Goal: Task Accomplishment & Management: Manage account settings

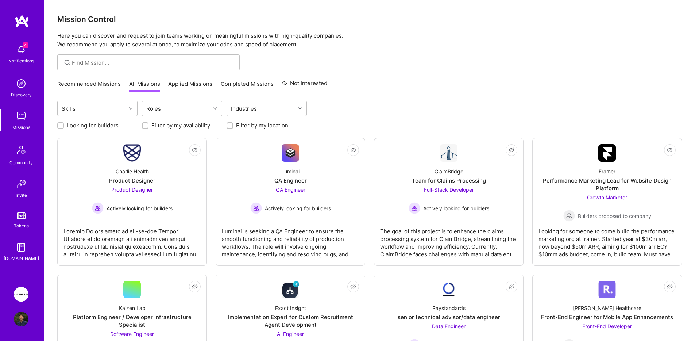
click at [21, 297] on img at bounding box center [21, 294] width 15 height 15
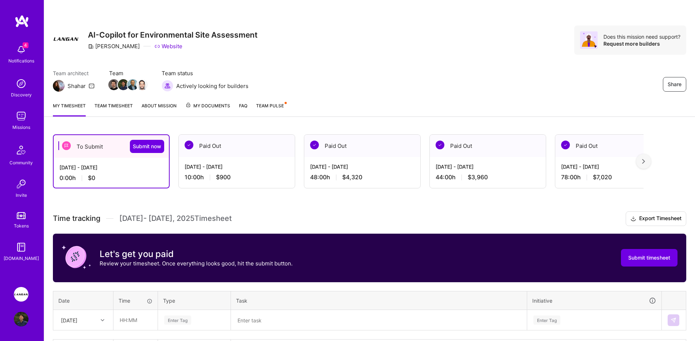
scroll to position [54, 0]
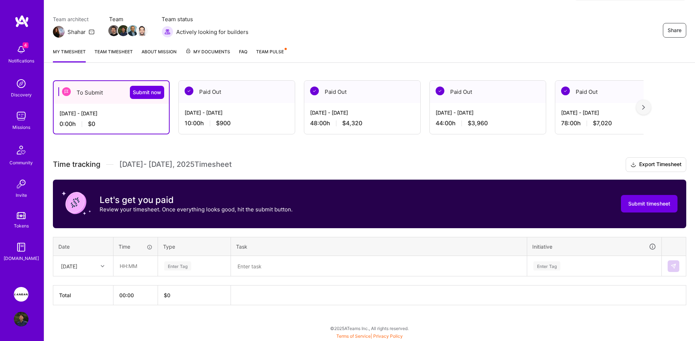
click at [142, 170] on h3 "Time tracking [DATE] - [DATE] Timesheet Export Timesheet" at bounding box center [369, 164] width 633 height 15
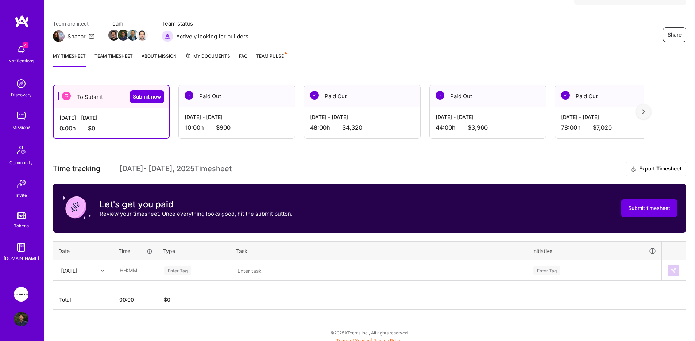
click at [119, 61] on link "Team timesheet" at bounding box center [114, 59] width 38 height 15
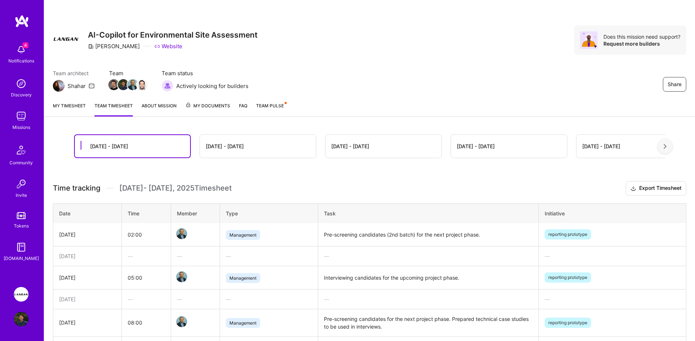
click at [263, 111] on link "Team Pulse" at bounding box center [271, 109] width 30 height 15
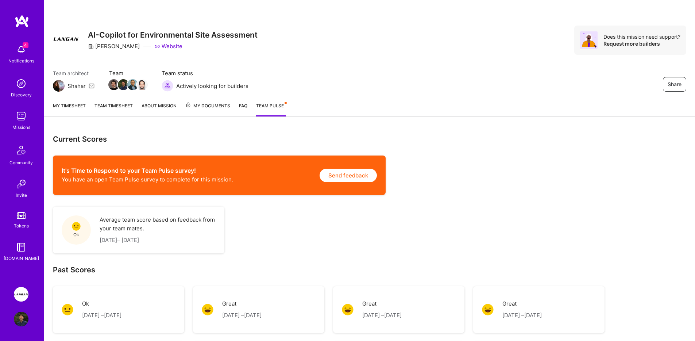
click at [113, 111] on link "Team timesheet" at bounding box center [114, 109] width 38 height 15
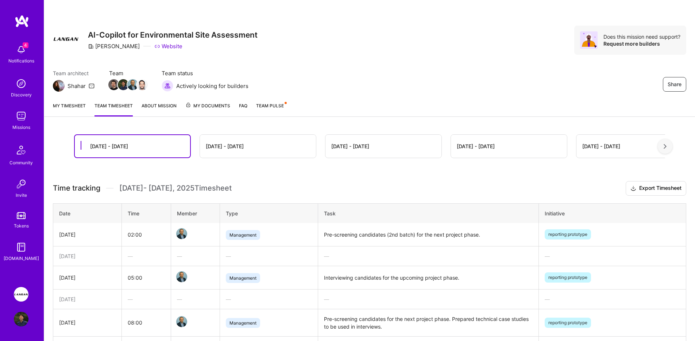
scroll to position [128, 0]
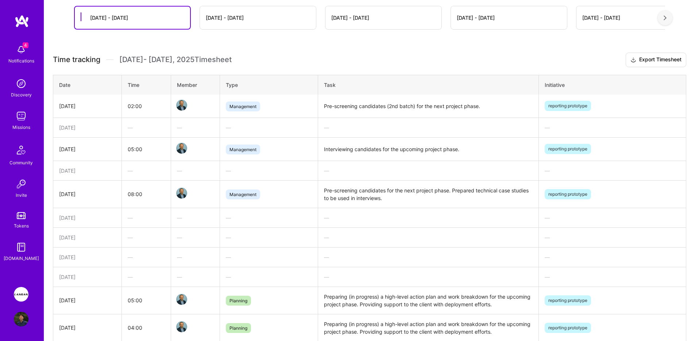
click at [429, 149] on td "Interviewing candidates for the upcoming project phase." at bounding box center [428, 148] width 221 height 23
click at [441, 192] on td "Pre-screening candidates for the next project phase. Prepared technical case st…" at bounding box center [428, 193] width 221 height 27
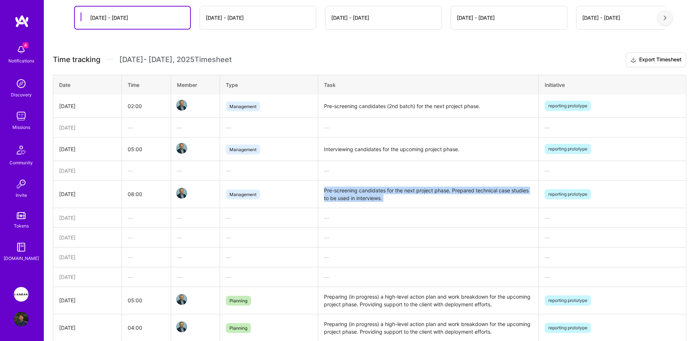
click at [441, 192] on td "Pre-screening candidates for the next project phase. Prepared technical case st…" at bounding box center [428, 193] width 221 height 27
click at [437, 151] on td "Interviewing candidates for the upcoming project phase." at bounding box center [428, 148] width 221 height 23
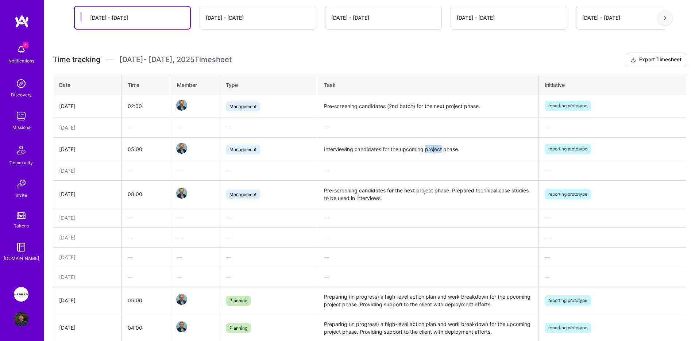
click at [437, 151] on td "Interviewing candidates for the upcoming project phase." at bounding box center [428, 148] width 221 height 23
click at [440, 194] on td "Pre-screening candidates for the next project phase. Prepared technical case st…" at bounding box center [428, 193] width 221 height 27
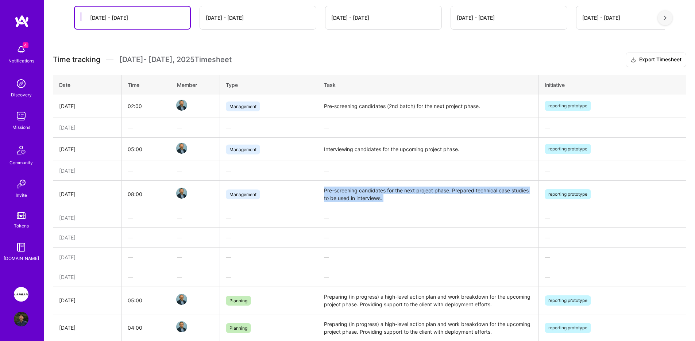
click at [440, 194] on td "Pre-screening candidates for the next project phase. Prepared technical case st…" at bounding box center [428, 193] width 221 height 27
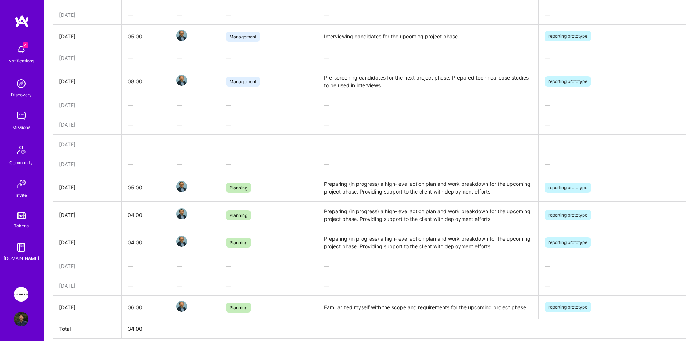
click at [438, 186] on td "Preparing (in progress) a high-level action plan and work breakdown for the upc…" at bounding box center [428, 187] width 221 height 27
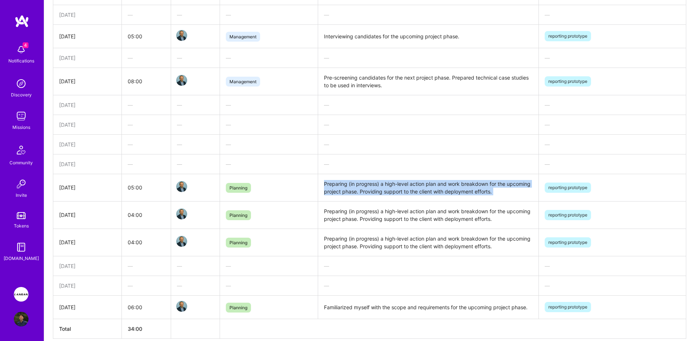
click at [438, 186] on td "Preparing (in progress) a high-level action plan and work breakdown for the upc…" at bounding box center [428, 187] width 221 height 27
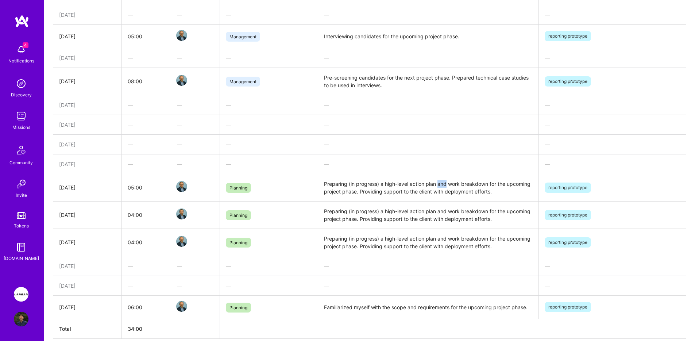
click at [438, 186] on td "Preparing (in progress) a high-level action plan and work breakdown for the upc…" at bounding box center [428, 187] width 221 height 27
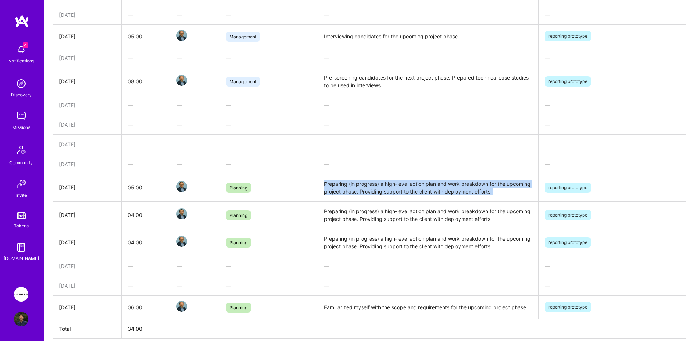
click at [438, 186] on td "Preparing (in progress) a high-level action plan and work breakdown for the upc…" at bounding box center [428, 187] width 221 height 27
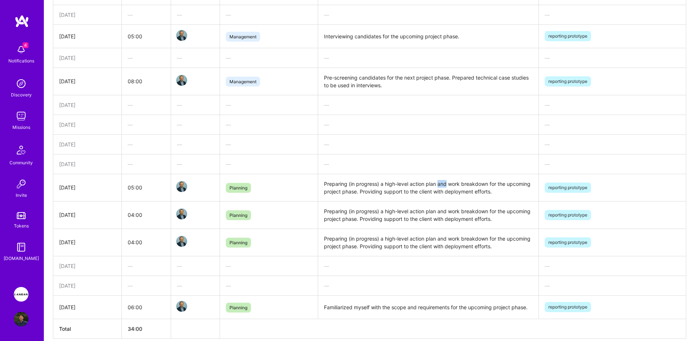
click at [438, 186] on td "Preparing (in progress) a high-level action plan and work breakdown for the upc…" at bounding box center [428, 187] width 221 height 27
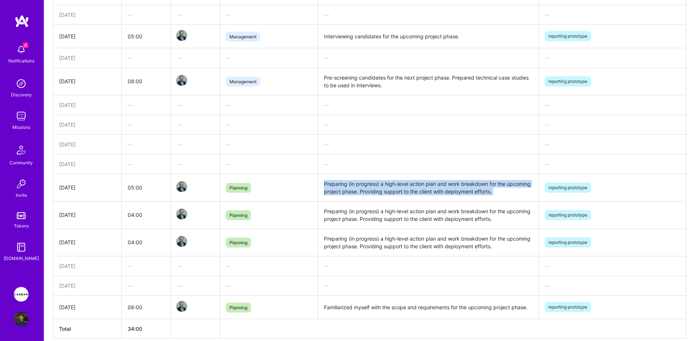
click at [438, 186] on td "Preparing (in progress) a high-level action plan and work breakdown for the upc…" at bounding box center [428, 187] width 221 height 27
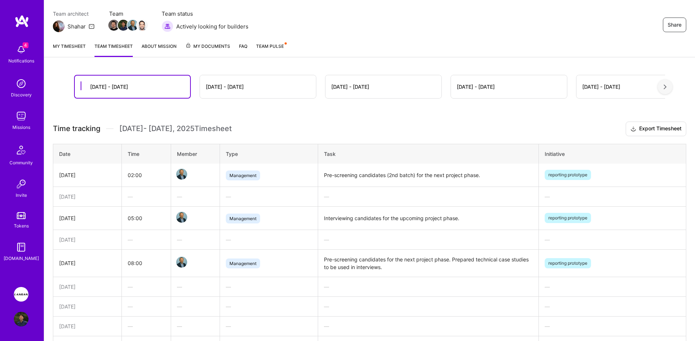
scroll to position [64, 0]
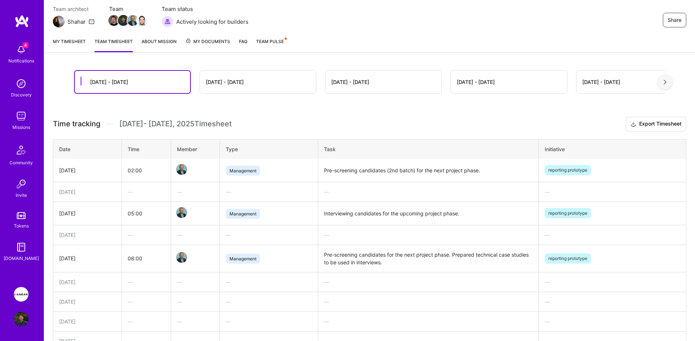
click at [429, 210] on td "Interviewing candidates for the upcoming project phase." at bounding box center [428, 212] width 221 height 23
copy td "Interviewing candidates for the upcoming project phase."
click at [81, 43] on link "My timesheet" at bounding box center [69, 45] width 33 height 15
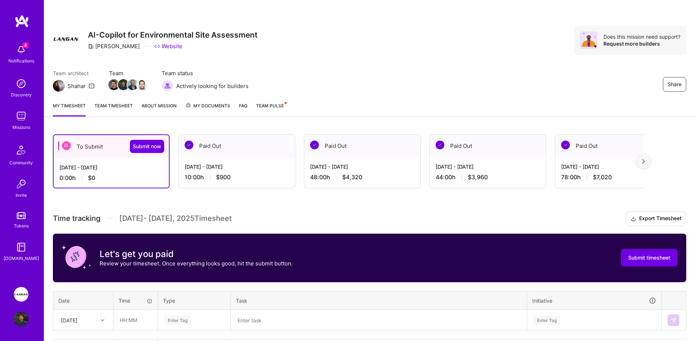
scroll to position [54, 0]
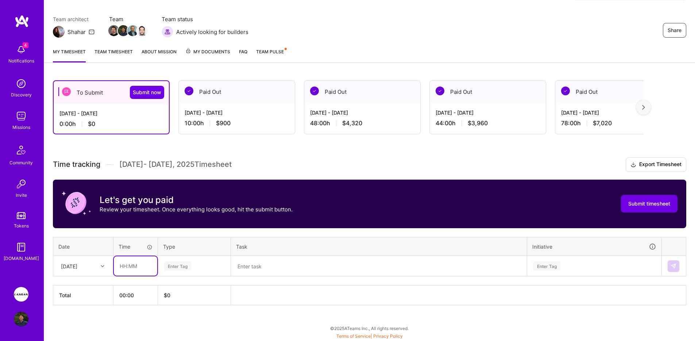
click at [126, 267] on input "text" at bounding box center [135, 265] width 43 height 19
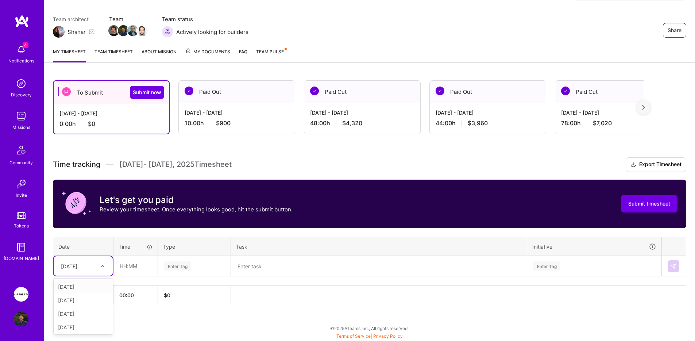
click at [107, 266] on div at bounding box center [103, 265] width 11 height 9
click at [192, 236] on div "Time tracking [DATE] - [DATE] Timesheet Export Timesheet Let's get you paid Rev…" at bounding box center [369, 231] width 633 height 148
click at [77, 266] on div "[DATE]" at bounding box center [69, 266] width 16 height 8
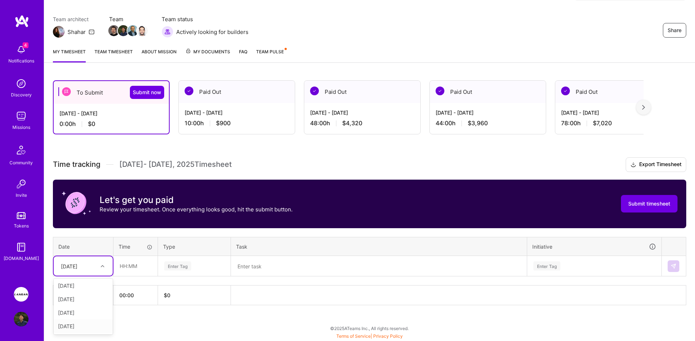
click at [79, 323] on div "[DATE]" at bounding box center [83, 326] width 59 height 14
click at [124, 273] on input "text" at bounding box center [135, 265] width 43 height 19
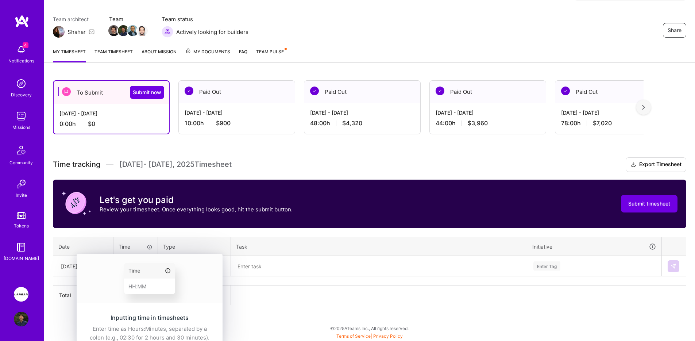
type input "02:00"
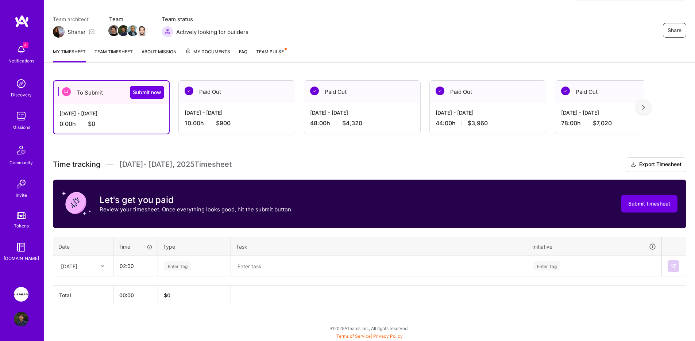
click at [272, 267] on textarea at bounding box center [379, 266] width 294 height 19
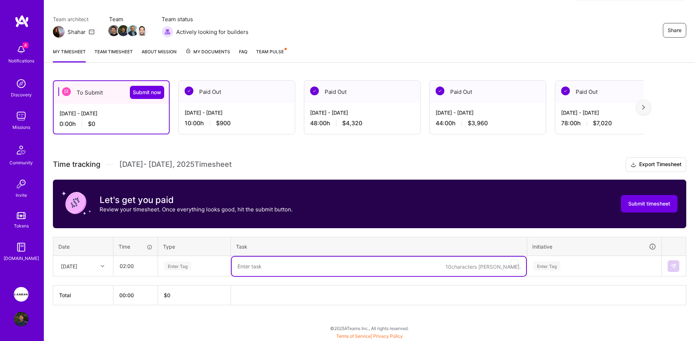
paste textarea "Interviewing candidates for the upcoming project phase."
click at [322, 266] on textarea "Interviewing candidates for the upcoming project phase." at bounding box center [379, 266] width 294 height 19
type textarea "Interviewing candidates for the next project phase."
click at [586, 281] on div "Time tracking [DATE] - [DATE] Timesheet Export Timesheet Let's get you paid Rev…" at bounding box center [369, 231] width 633 height 148
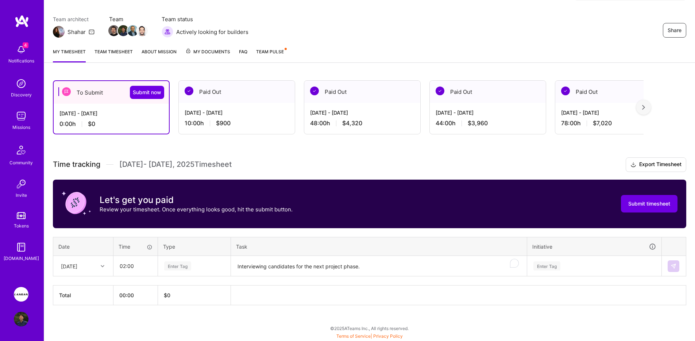
click at [583, 267] on div "Enter Tag" at bounding box center [595, 266] width 134 height 19
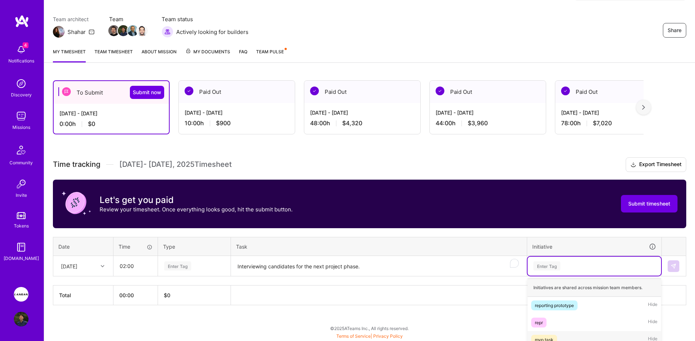
scroll to position [130, 0]
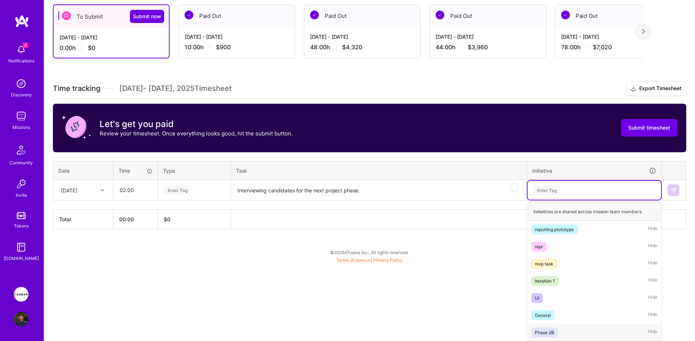
click at [550, 333] on div "Phase 2B" at bounding box center [544, 332] width 19 height 8
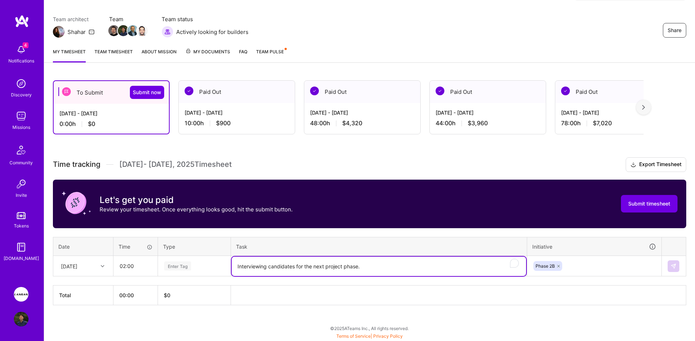
click at [481, 267] on textarea "Interviewing candidates for the next project phase." at bounding box center [379, 266] width 294 height 19
click at [213, 268] on div "Enter Tag" at bounding box center [194, 265] width 62 height 9
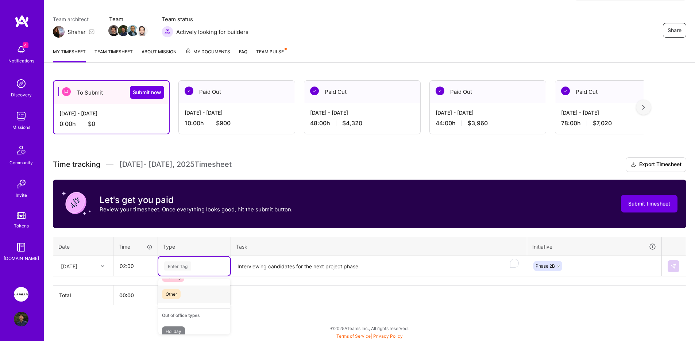
scroll to position [209, 0]
click at [193, 288] on div "Testing" at bounding box center [194, 286] width 72 height 17
click at [278, 234] on div "Time tracking [DATE] - [DATE] Timesheet Export Timesheet Let's get you paid Rev…" at bounding box center [369, 231] width 633 height 148
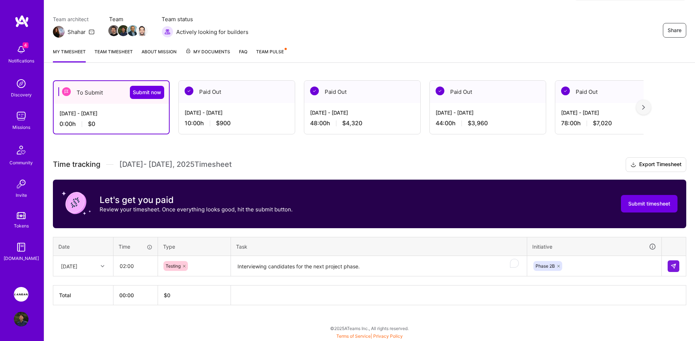
click at [184, 266] on icon at bounding box center [184, 266] width 4 height 4
type input "meet"
click at [271, 289] on th at bounding box center [458, 295] width 455 height 20
click at [288, 269] on textarea "Interviewing candidates for the next project phase." at bounding box center [379, 266] width 294 height 19
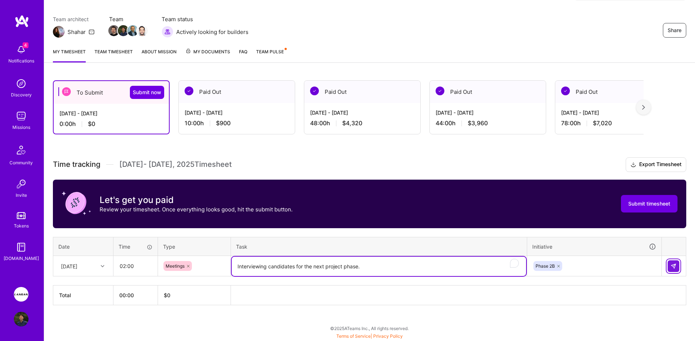
click at [668, 263] on button at bounding box center [674, 266] width 12 height 12
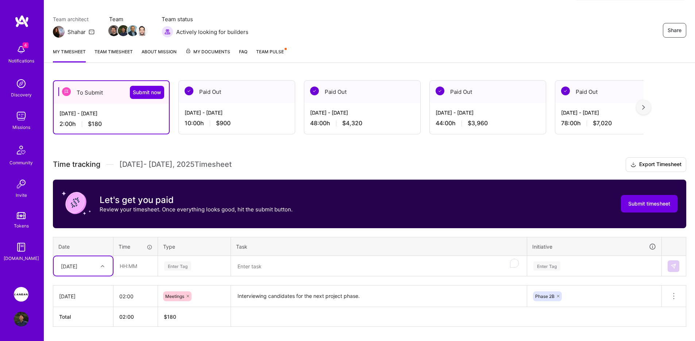
scroll to position [76, 0]
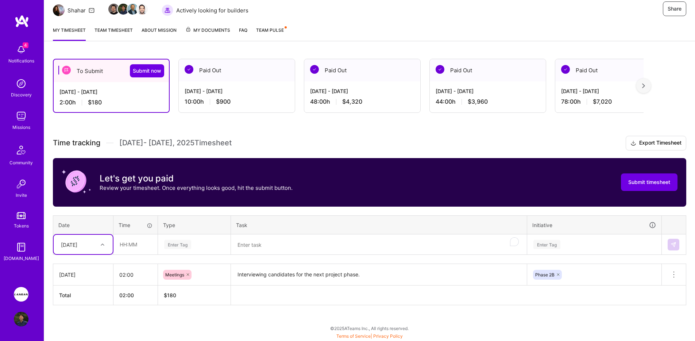
click at [344, 274] on textarea "Interviewing candidates for the next project phase." at bounding box center [379, 275] width 294 height 20
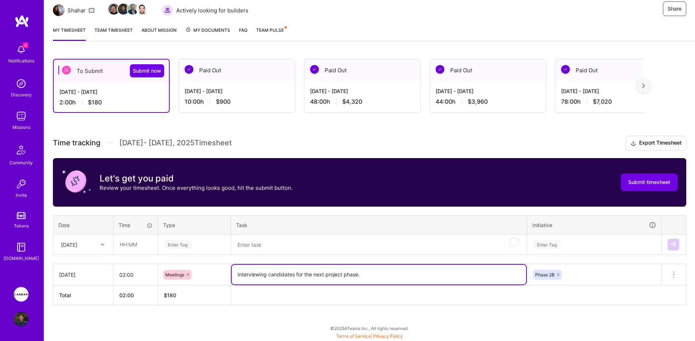
click at [344, 274] on textarea "Interviewing candidates for the next project phase." at bounding box center [379, 275] width 294 height 20
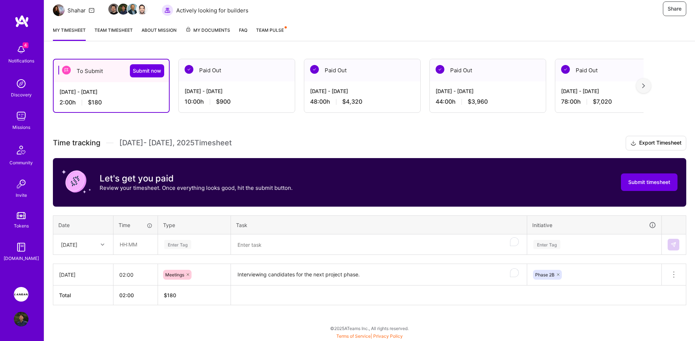
click at [321, 303] on th at bounding box center [458, 295] width 455 height 20
click at [320, 302] on th at bounding box center [458, 295] width 455 height 20
click at [318, 286] on th at bounding box center [458, 295] width 455 height 20
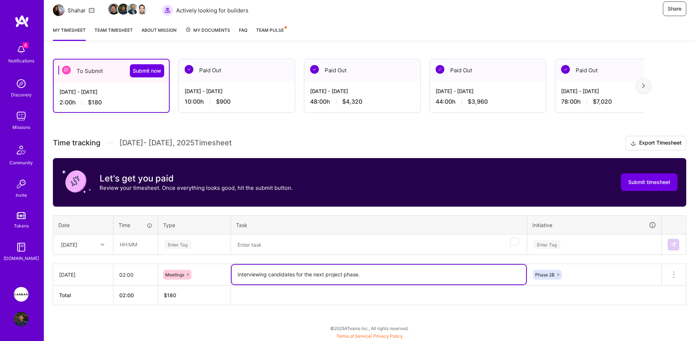
click at [320, 273] on textarea "Interviewing candidates for the next project phase." at bounding box center [379, 275] width 294 height 20
click at [317, 293] on th at bounding box center [458, 295] width 455 height 20
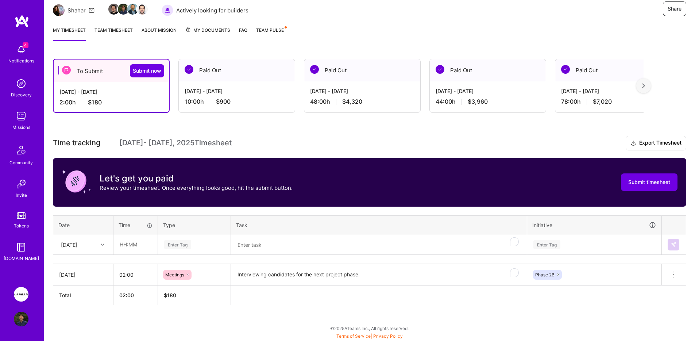
click at [316, 280] on textarea "Interviewing candidates for the next project phase." at bounding box center [379, 275] width 294 height 20
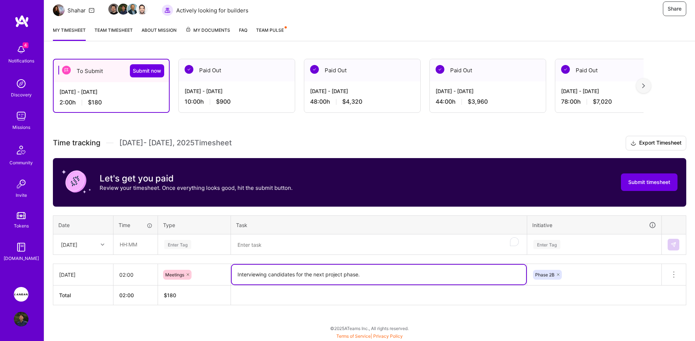
click at [316, 280] on textarea "Interviewing candidates for the next project phase." at bounding box center [379, 275] width 294 height 20
click at [313, 296] on th at bounding box center [458, 295] width 455 height 20
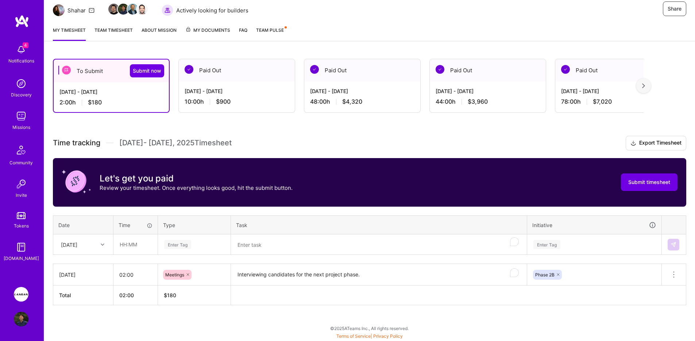
click at [312, 274] on textarea "Interviewing candidates for the next project phase." at bounding box center [379, 275] width 294 height 20
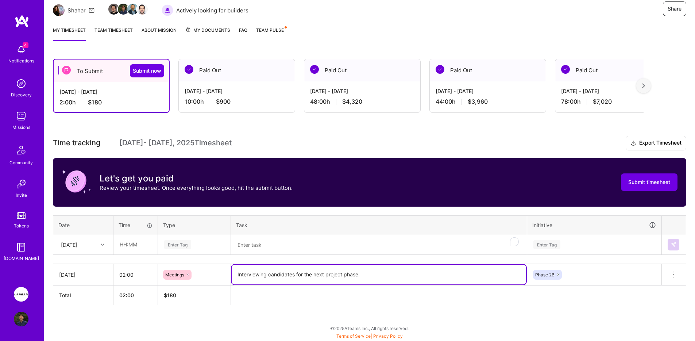
click at [312, 274] on textarea "Interviewing candidates for the next project phase." at bounding box center [379, 275] width 294 height 20
click at [310, 296] on th at bounding box center [458, 295] width 455 height 20
click at [310, 274] on textarea "Interviewing candidates for the next project phase." at bounding box center [379, 275] width 294 height 20
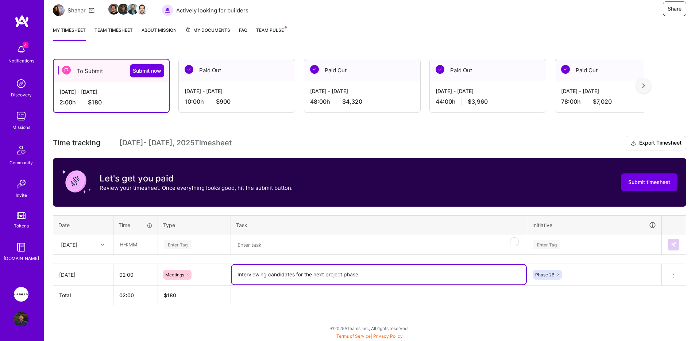
click at [310, 274] on textarea "Interviewing candidates for the next project phase." at bounding box center [379, 275] width 294 height 20
click at [310, 300] on th at bounding box center [458, 295] width 455 height 20
click at [310, 277] on textarea "Interviewing candidates for the next project phase." at bounding box center [379, 275] width 294 height 20
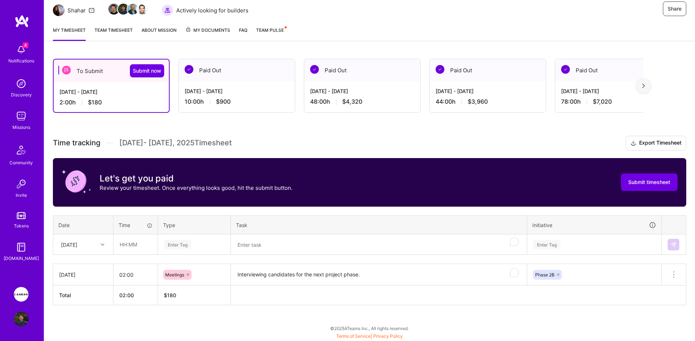
click at [309, 295] on th at bounding box center [458, 295] width 455 height 20
click at [312, 278] on textarea "Interviewing candidates for the next project phase." at bounding box center [379, 275] width 294 height 20
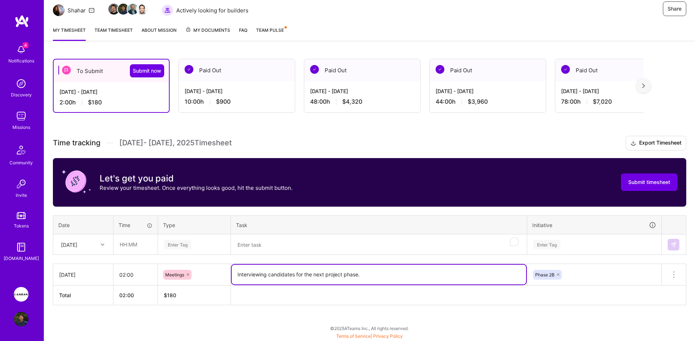
click at [312, 278] on textarea "Interviewing candidates for the next project phase." at bounding box center [379, 275] width 294 height 20
click at [311, 292] on th at bounding box center [458, 295] width 455 height 20
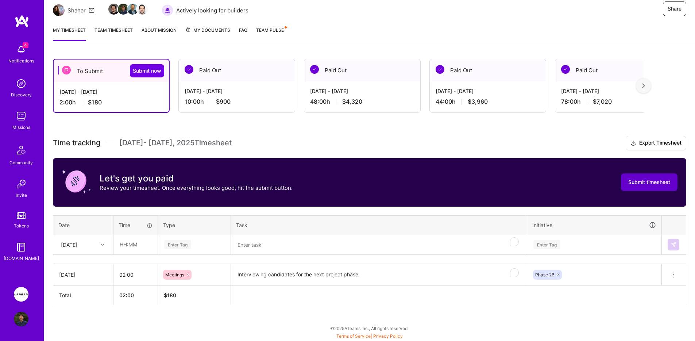
click at [641, 180] on span "Submit timesheet" at bounding box center [649, 181] width 42 height 7
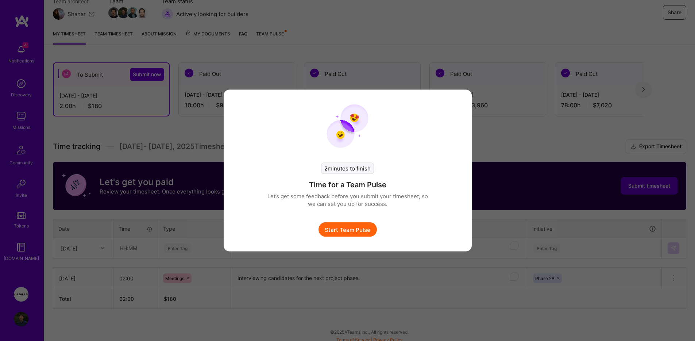
scroll to position [72, 0]
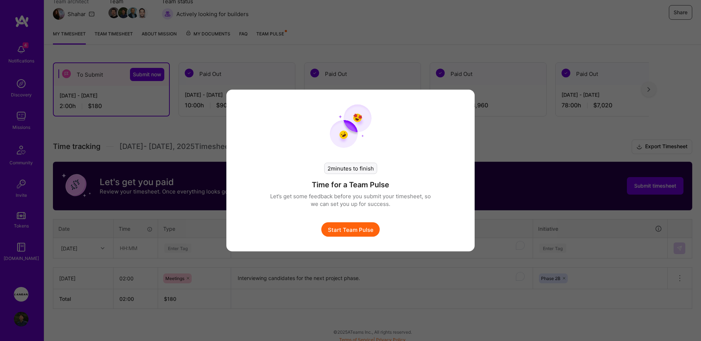
click at [363, 225] on button "Start Team Pulse" at bounding box center [350, 229] width 58 height 15
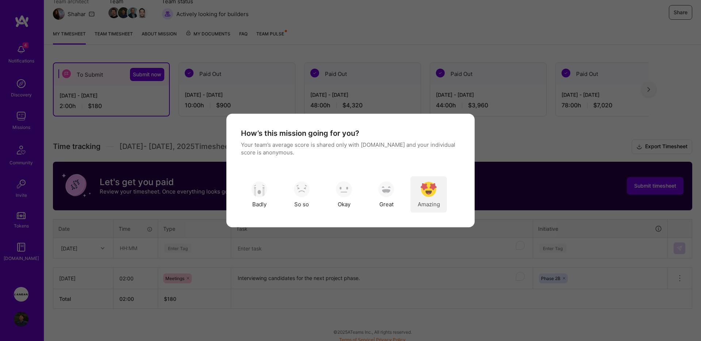
click at [430, 180] on div "Amazing" at bounding box center [428, 194] width 36 height 36
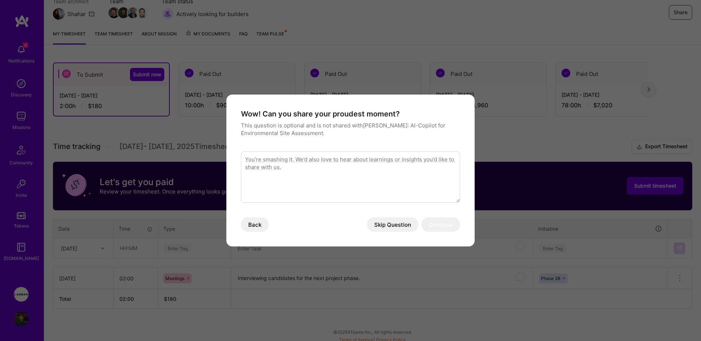
click at [412, 219] on button "Skip Question" at bounding box center [392, 224] width 51 height 15
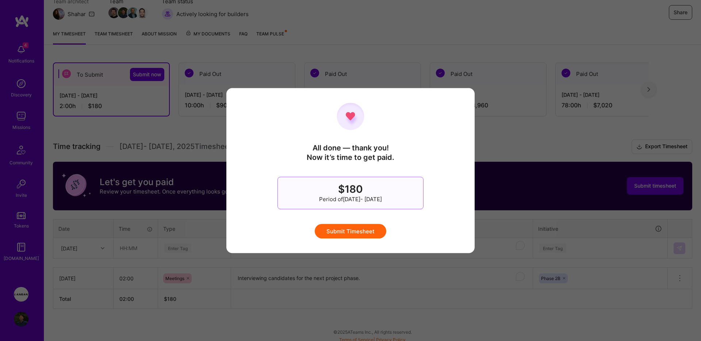
click at [381, 228] on button "Submit Timesheet" at bounding box center [351, 231] width 72 height 15
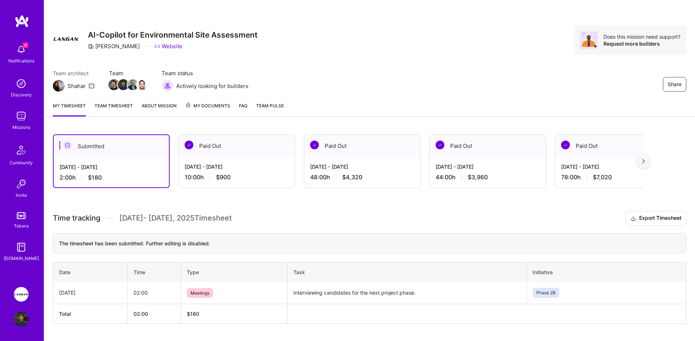
scroll to position [19, 0]
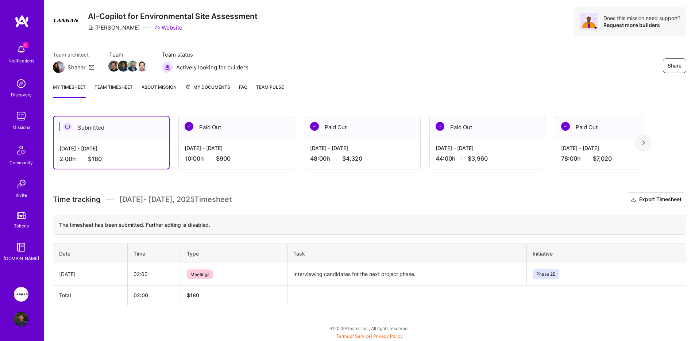
click at [257, 131] on div "Paid Out" at bounding box center [237, 127] width 116 height 22
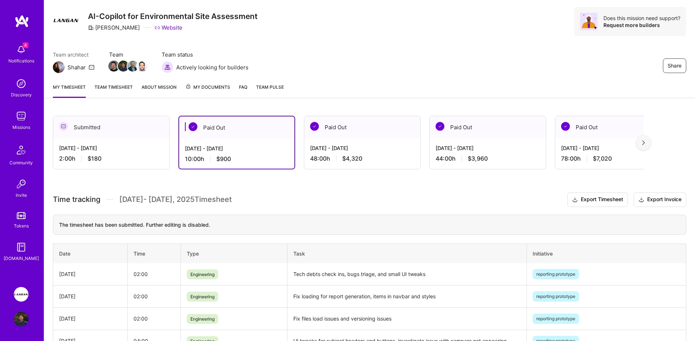
click at [126, 144] on div "[DATE] - [DATE]" at bounding box center [111, 148] width 104 height 8
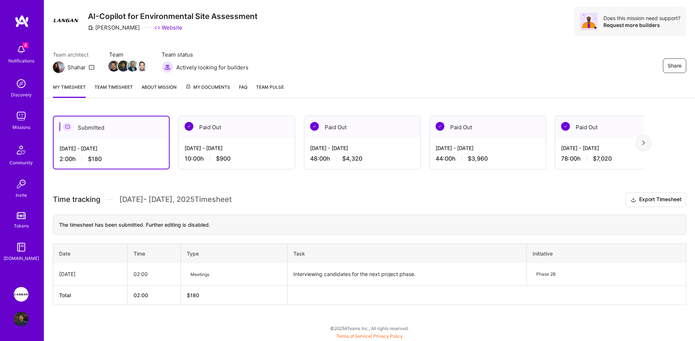
click at [273, 90] on link "Team Pulse" at bounding box center [270, 90] width 28 height 15
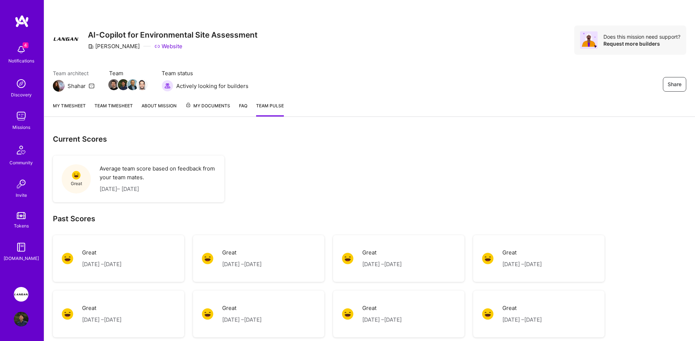
scroll to position [30, 0]
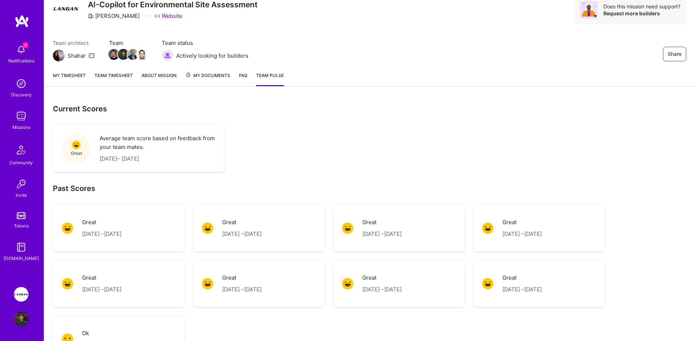
click at [84, 77] on link "My timesheet" at bounding box center [69, 79] width 33 height 15
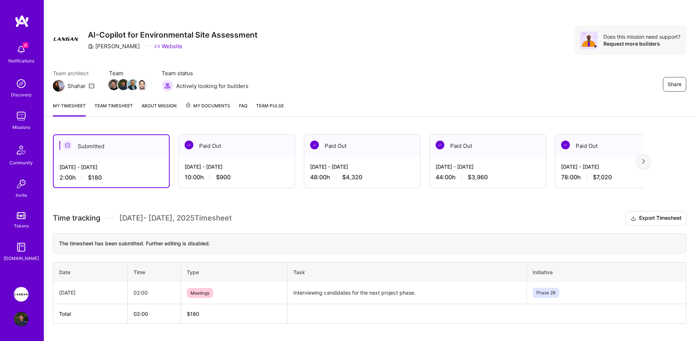
click at [128, 104] on link "Team timesheet" at bounding box center [114, 109] width 38 height 15
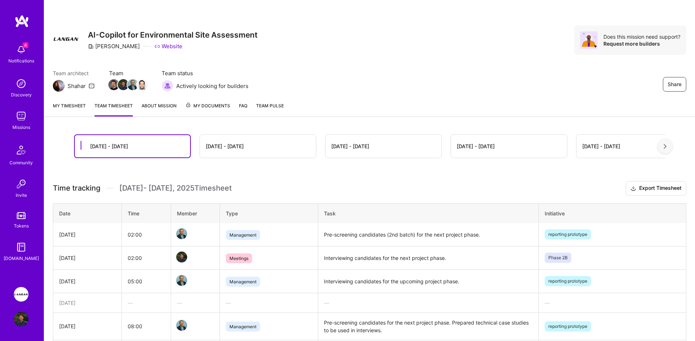
click at [66, 108] on link "My timesheet" at bounding box center [69, 109] width 33 height 15
